Goal: Complete application form

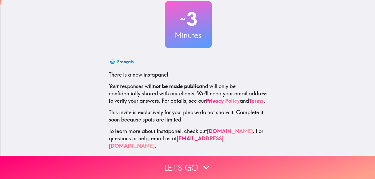
scroll to position [35, 0]
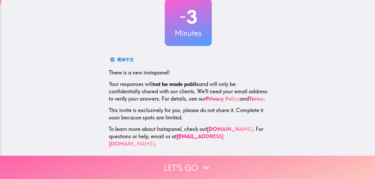
click at [177, 164] on button "Let's go" at bounding box center [187, 167] width 375 height 23
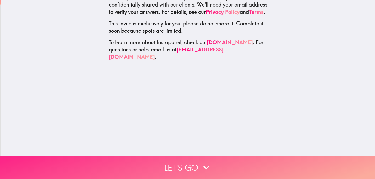
scroll to position [0, 0]
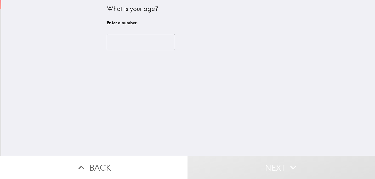
click at [137, 41] on input "number" at bounding box center [141, 42] width 68 height 16
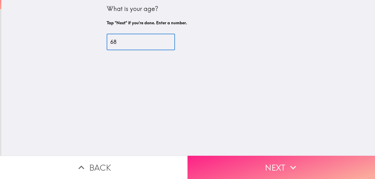
type input "68"
click at [238, 161] on button "Next" at bounding box center [282, 167] width 188 height 23
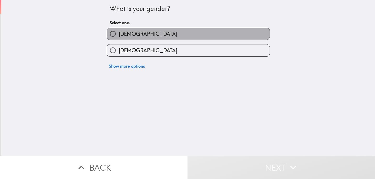
click at [160, 36] on label "[DEMOGRAPHIC_DATA]" at bounding box center [188, 34] width 163 height 12
click at [119, 36] on input "[DEMOGRAPHIC_DATA]" at bounding box center [113, 34] width 12 height 12
radio input "true"
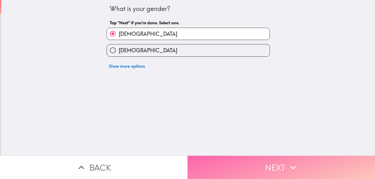
click at [230, 167] on button "Next" at bounding box center [282, 167] width 188 height 23
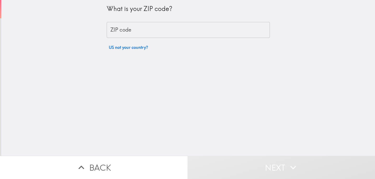
click at [172, 34] on input "ZIP code" at bounding box center [188, 30] width 163 height 16
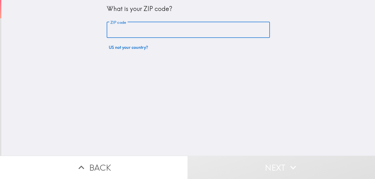
type input "14217"
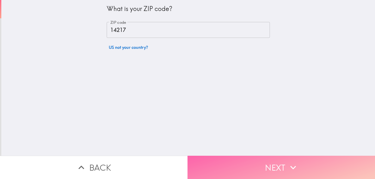
click at [265, 167] on button "Next" at bounding box center [282, 167] width 188 height 23
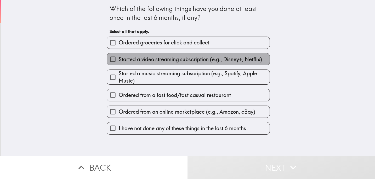
click at [181, 59] on span "Started a video streaming subscription (e.g., Disney+, Netflix)" at bounding box center [190, 59] width 143 height 7
click at [119, 59] on input "Started a video streaming subscription (e.g., Disney+, Netflix)" at bounding box center [113, 59] width 12 height 12
checkbox input "true"
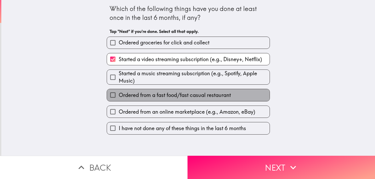
click at [171, 96] on span "Ordered from a fast food/fast casual restaurant" at bounding box center [175, 95] width 112 height 7
click at [119, 96] on input "Ordered from a fast food/fast casual restaurant" at bounding box center [113, 95] width 12 height 12
checkbox input "true"
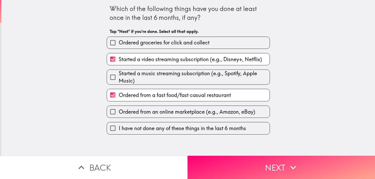
click at [167, 113] on span "Ordered from an online marketplace (e.g., Amazon, eBay)" at bounding box center [187, 111] width 137 height 7
click at [119, 113] on input "Ordered from an online marketplace (e.g., Amazon, eBay)" at bounding box center [113, 112] width 12 height 12
checkbox input "true"
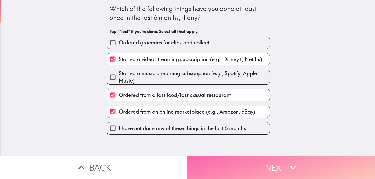
click at [254, 165] on button "Next" at bounding box center [282, 167] width 188 height 23
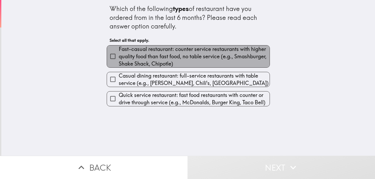
click at [217, 63] on span "Fast-casual restaurant: counter service restaurants with higher quality food th…" at bounding box center [194, 57] width 151 height 22
click at [119, 62] on input "Fast-casual restaurant: counter service restaurants with higher quality food th…" at bounding box center [113, 56] width 12 height 12
checkbox input "true"
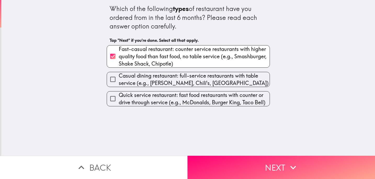
click at [212, 80] on span "Casual dining restaurant: full-service restaurants with table service (e.g., [P…" at bounding box center [194, 79] width 151 height 15
click at [119, 80] on input "Casual dining restaurant: full-service restaurants with table service (e.g., [P…" at bounding box center [113, 79] width 12 height 12
checkbox input "true"
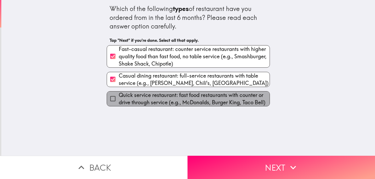
click at [209, 100] on span "Quick service restaurant: fast food restaurants with counter or drive through s…" at bounding box center [194, 99] width 151 height 15
click at [119, 100] on input "Quick service restaurant: fast food restaurants with counter or drive through s…" at bounding box center [113, 99] width 12 height 12
checkbox input "true"
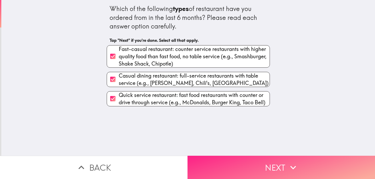
click at [247, 163] on button "Next" at bounding box center [282, 167] width 188 height 23
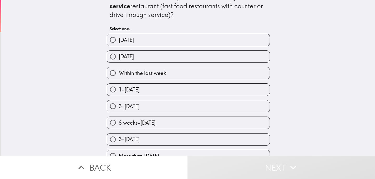
scroll to position [20, 0]
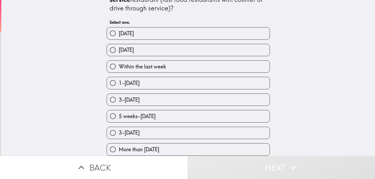
click at [170, 81] on label "1-[DATE]" at bounding box center [188, 83] width 163 height 12
click at [119, 81] on input "1-[DATE]" at bounding box center [113, 83] width 12 height 12
radio input "true"
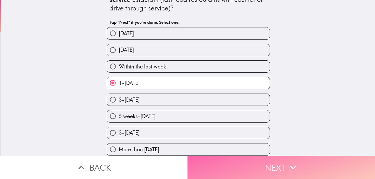
click at [229, 163] on button "Next" at bounding box center [282, 167] width 188 height 23
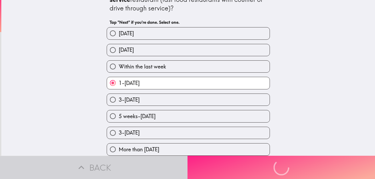
scroll to position [0, 0]
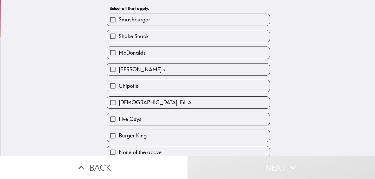
scroll to position [28, 0]
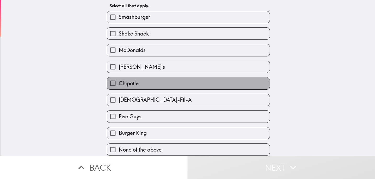
click at [169, 81] on label "Chipotle" at bounding box center [188, 83] width 163 height 12
click at [119, 81] on input "Chipotle" at bounding box center [113, 83] width 12 height 12
checkbox input "true"
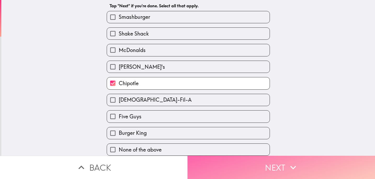
click at [270, 165] on button "Next" at bounding box center [282, 167] width 188 height 23
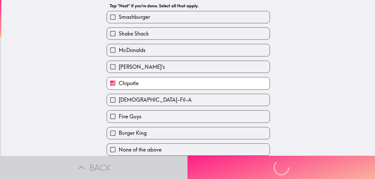
scroll to position [0, 0]
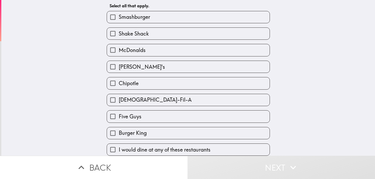
scroll to position [28, 0]
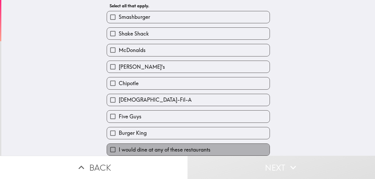
click at [175, 148] on span "I would dine at any of these restaurants" at bounding box center [165, 149] width 92 height 7
click at [119, 148] on input "I would dine at any of these restaurants" at bounding box center [113, 150] width 12 height 12
checkbox input "true"
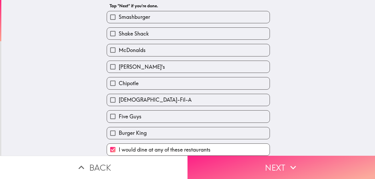
click at [254, 174] on button "Next" at bounding box center [282, 167] width 188 height 23
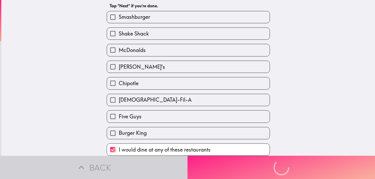
scroll to position [0, 0]
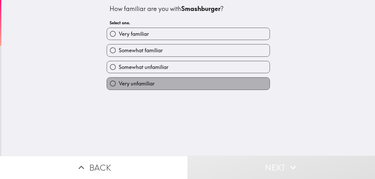
click at [184, 85] on label "Very unfamiliar" at bounding box center [188, 84] width 163 height 12
click at [119, 85] on input "Very unfamiliar" at bounding box center [113, 84] width 12 height 12
radio input "true"
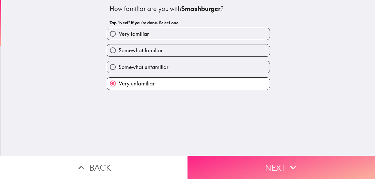
click at [242, 163] on button "Next" at bounding box center [282, 167] width 188 height 23
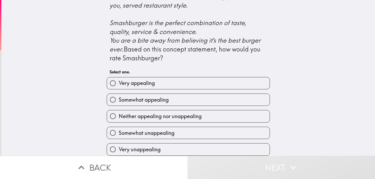
scroll to position [233, 0]
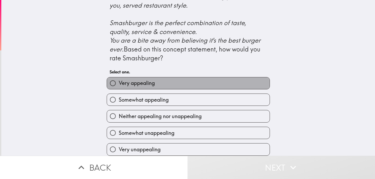
click at [210, 77] on label "Very appealing" at bounding box center [188, 83] width 163 height 12
click at [119, 77] on input "Very appealing" at bounding box center [113, 83] width 12 height 12
radio input "true"
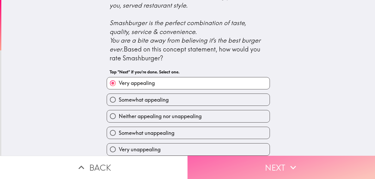
click at [275, 165] on button "Next" at bounding box center [282, 167] width 188 height 23
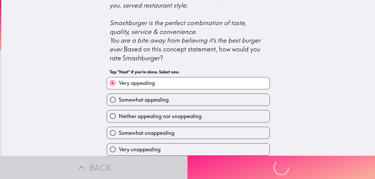
scroll to position [0, 0]
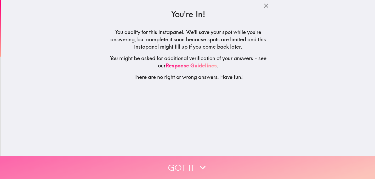
click at [195, 163] on button "Got it" at bounding box center [187, 167] width 375 height 23
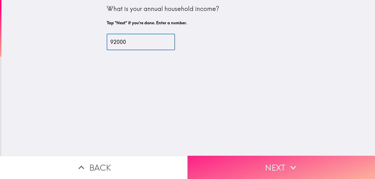
type input "92000"
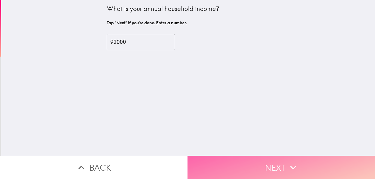
click at [250, 159] on button "Next" at bounding box center [282, 167] width 188 height 23
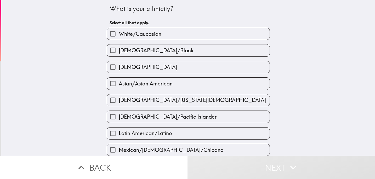
click at [196, 33] on label "White/Caucasian" at bounding box center [188, 34] width 163 height 12
click at [119, 33] on input "White/Caucasian" at bounding box center [113, 34] width 12 height 12
checkbox input "true"
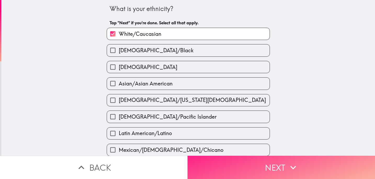
click at [247, 168] on button "Next" at bounding box center [282, 167] width 188 height 23
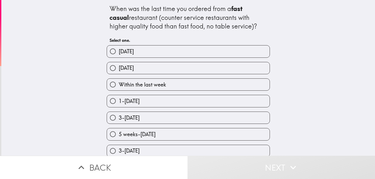
click at [193, 84] on label "Within the last week" at bounding box center [188, 85] width 163 height 12
click at [119, 84] on input "Within the last week" at bounding box center [113, 85] width 12 height 12
radio input "true"
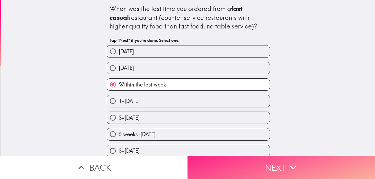
click at [240, 161] on button "Next" at bounding box center [282, 167] width 188 height 23
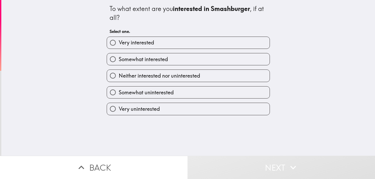
click at [194, 42] on label "Very interested" at bounding box center [188, 43] width 163 height 12
click at [119, 42] on input "Very interested" at bounding box center [113, 43] width 12 height 12
radio input "true"
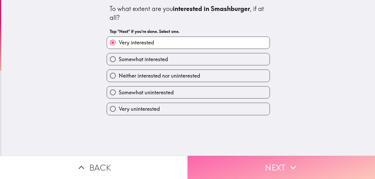
click at [246, 164] on button "Next" at bounding box center [282, 167] width 188 height 23
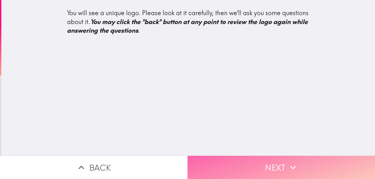
click at [253, 166] on button "Next" at bounding box center [282, 167] width 188 height 23
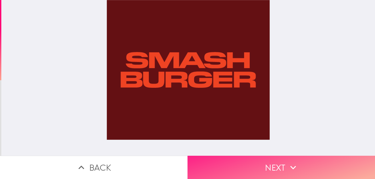
click at [253, 166] on button "Next" at bounding box center [282, 167] width 188 height 23
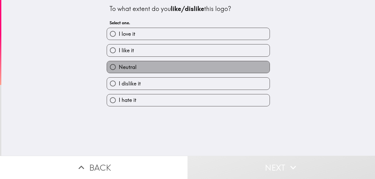
click at [215, 63] on label "Neutral" at bounding box center [188, 67] width 163 height 12
click at [119, 63] on input "Neutral" at bounding box center [113, 67] width 12 height 12
radio input "true"
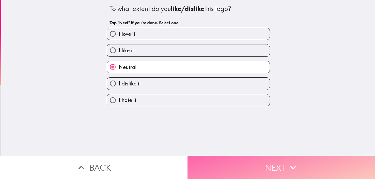
click at [233, 160] on button "Next" at bounding box center [282, 167] width 188 height 23
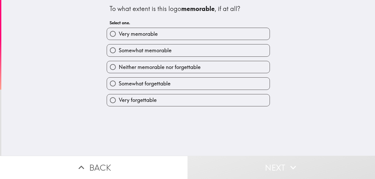
click at [196, 54] on label "Somewhat memorable" at bounding box center [188, 50] width 163 height 12
click at [119, 54] on input "Somewhat memorable" at bounding box center [113, 50] width 12 height 12
radio input "true"
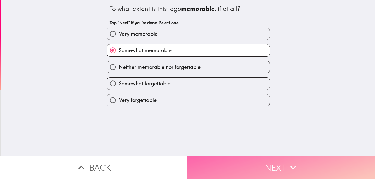
click at [241, 163] on button "Next" at bounding box center [282, 167] width 188 height 23
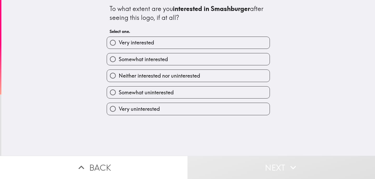
click at [204, 73] on label "Neither interested nor uninterested" at bounding box center [188, 76] width 163 height 12
click at [119, 73] on input "Neither interested nor uninterested" at bounding box center [113, 76] width 12 height 12
radio input "true"
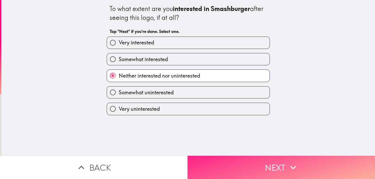
click at [258, 166] on button "Next" at bounding box center [282, 167] width 188 height 23
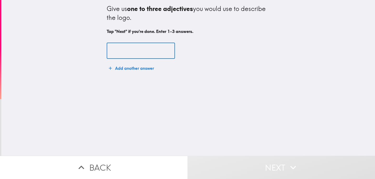
click at [125, 52] on input "text" at bounding box center [141, 51] width 68 height 16
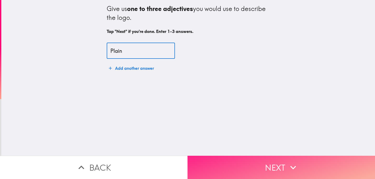
type input "Plain"
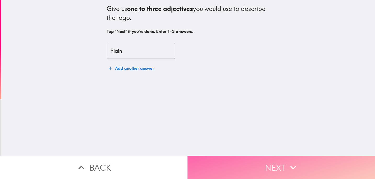
click at [243, 160] on button "Next" at bounding box center [282, 167] width 188 height 23
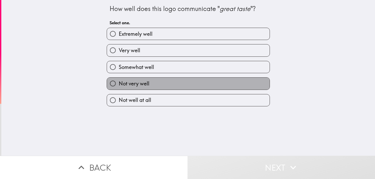
click at [188, 83] on label "Not very well" at bounding box center [188, 84] width 163 height 12
click at [119, 83] on input "Not very well" at bounding box center [113, 84] width 12 height 12
radio input "true"
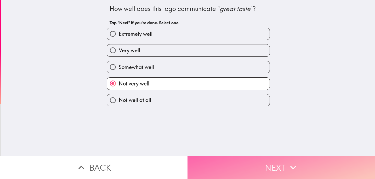
click at [236, 163] on button "Next" at bounding box center [282, 167] width 188 height 23
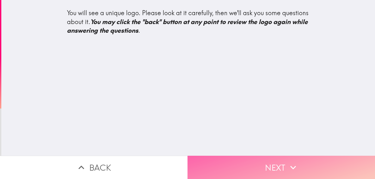
click at [250, 165] on button "Next" at bounding box center [282, 167] width 188 height 23
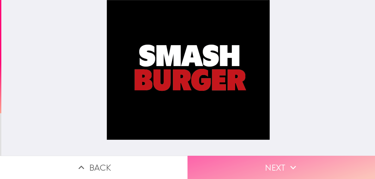
click at [250, 165] on button "Next" at bounding box center [282, 167] width 188 height 23
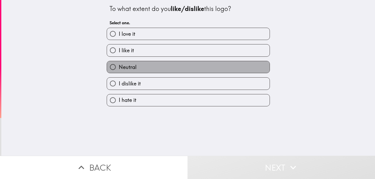
click at [210, 68] on label "Neutral" at bounding box center [188, 67] width 163 height 12
click at [119, 68] on input "Neutral" at bounding box center [113, 67] width 12 height 12
radio input "true"
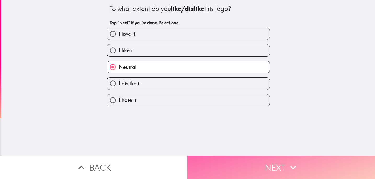
click at [249, 167] on button "Next" at bounding box center [282, 167] width 188 height 23
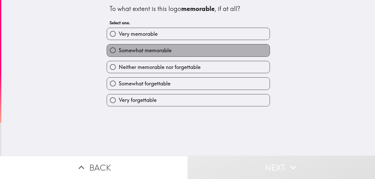
click at [208, 51] on label "Somewhat memorable" at bounding box center [188, 50] width 163 height 12
click at [119, 51] on input "Somewhat memorable" at bounding box center [113, 50] width 12 height 12
radio input "true"
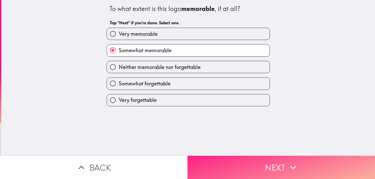
click at [231, 162] on button "Next" at bounding box center [282, 167] width 188 height 23
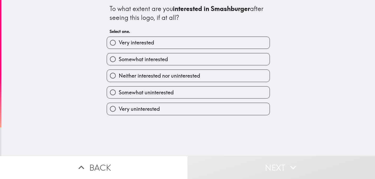
click at [198, 58] on label "Somewhat interested" at bounding box center [188, 59] width 163 height 12
click at [119, 58] on input "Somewhat interested" at bounding box center [113, 59] width 12 height 12
radio input "true"
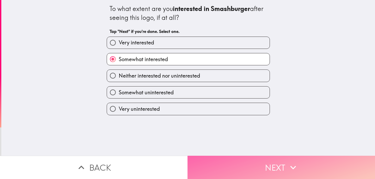
click at [245, 162] on button "Next" at bounding box center [282, 167] width 188 height 23
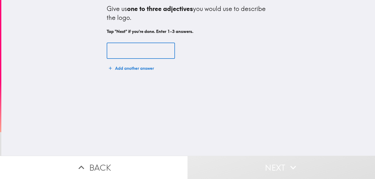
click at [128, 50] on input "text" at bounding box center [141, 51] width 68 height 16
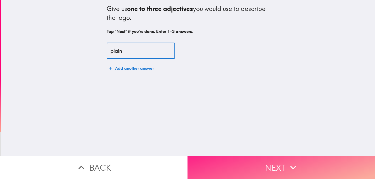
type input "plain"
click at [244, 164] on button "Next" at bounding box center [282, 167] width 188 height 23
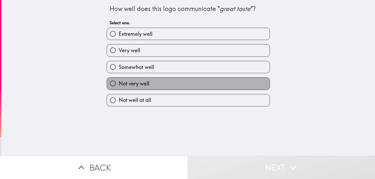
click at [197, 81] on label "Not very well" at bounding box center [188, 84] width 163 height 12
click at [119, 81] on input "Not very well" at bounding box center [113, 84] width 12 height 12
radio input "true"
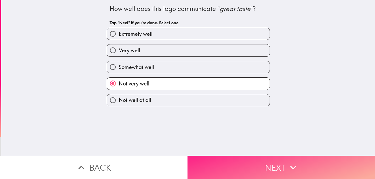
click at [267, 171] on button "Next" at bounding box center [282, 167] width 188 height 23
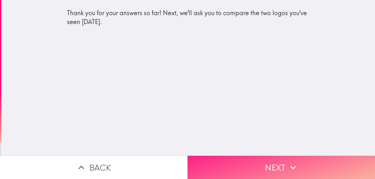
click at [263, 165] on button "Next" at bounding box center [282, 167] width 188 height 23
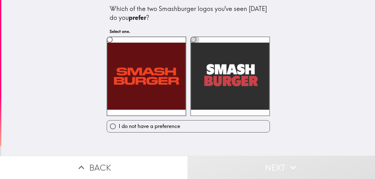
click at [195, 39] on input "radio" at bounding box center [194, 40] width 12 height 12
radio input "true"
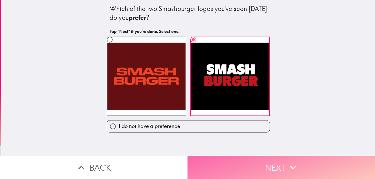
click at [246, 165] on button "Next" at bounding box center [282, 167] width 188 height 23
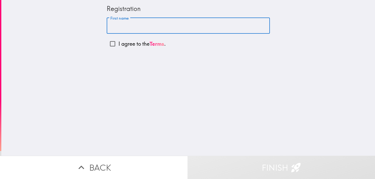
click at [154, 28] on input "First name" at bounding box center [188, 26] width 163 height 16
type input "[PERSON_NAME]"
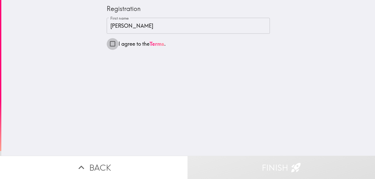
click at [111, 44] on input "I agree to the Terms ." at bounding box center [113, 44] width 12 height 12
checkbox input "true"
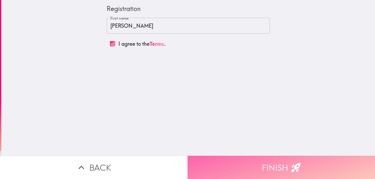
click at [248, 160] on button "Finish" at bounding box center [282, 167] width 188 height 23
